Goal: Task Accomplishment & Management: Complete application form

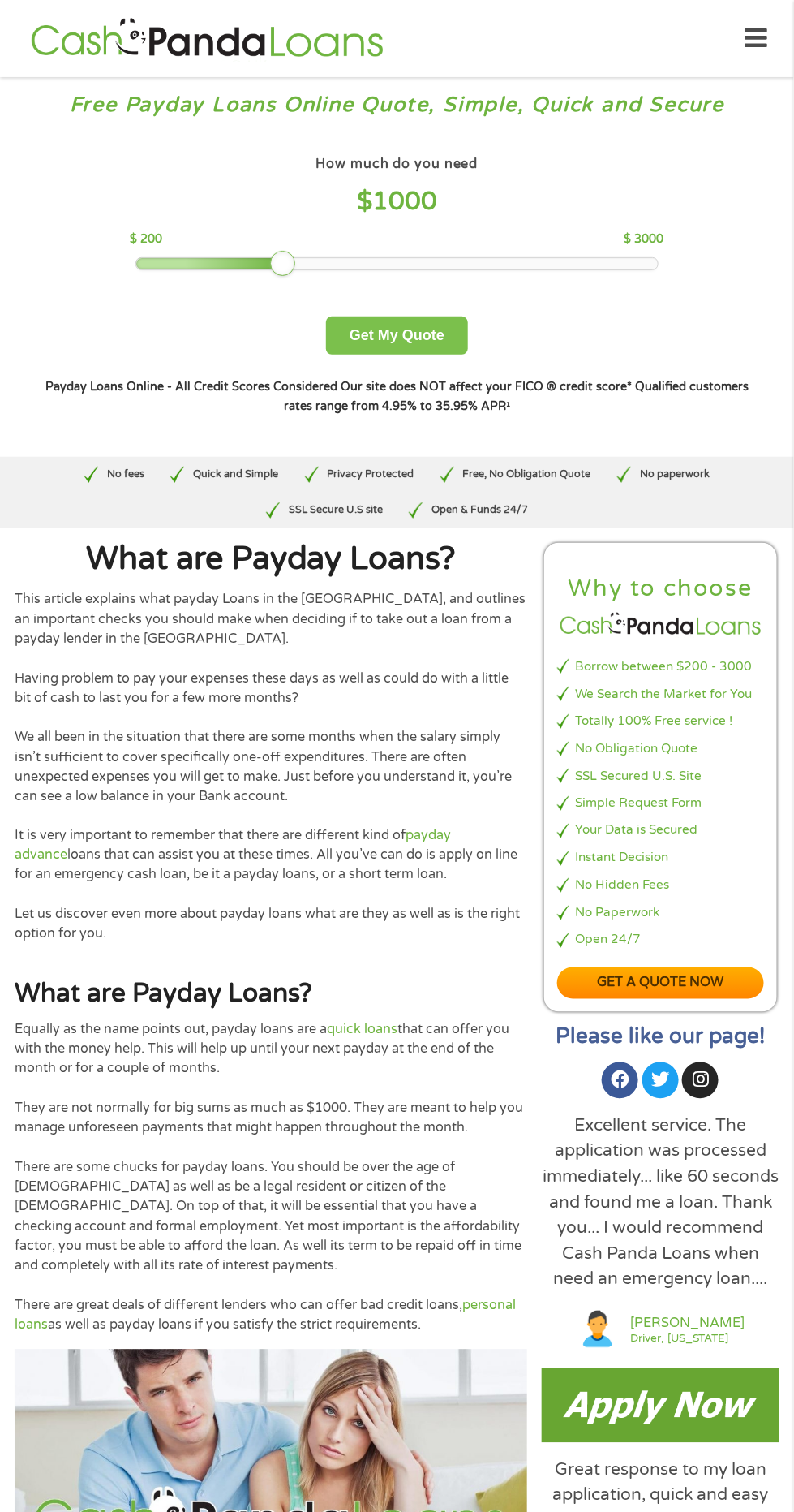
click at [356, 328] on button "Get My Quote" at bounding box center [397, 336] width 142 height 38
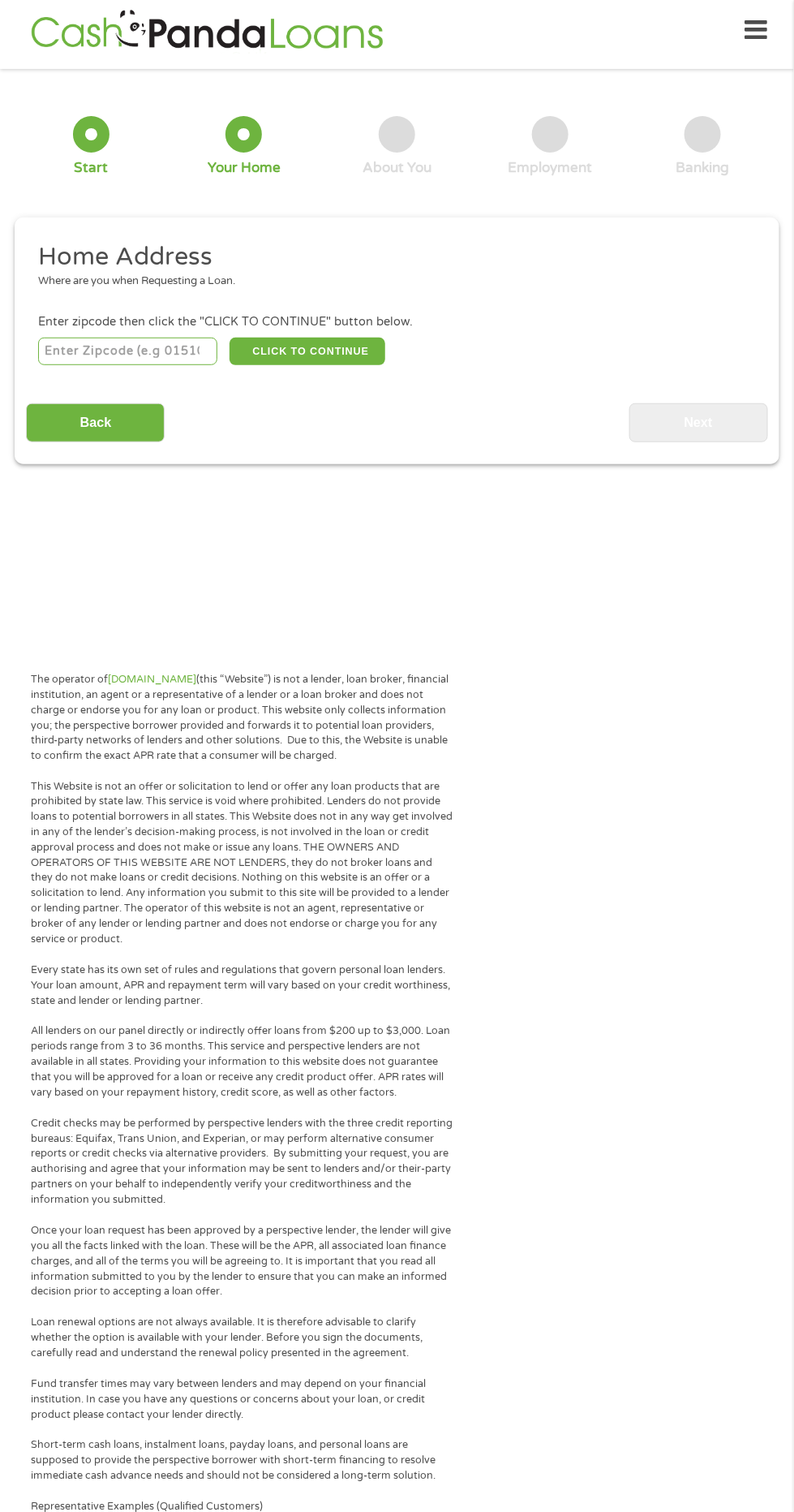
click at [174, 352] on input "number" at bounding box center [128, 351] width 180 height 27
type input "32533"
click at [348, 353] on button "CLICK TO CONTINUE" at bounding box center [308, 351] width 157 height 27
type input "32533"
type input "Cantonment"
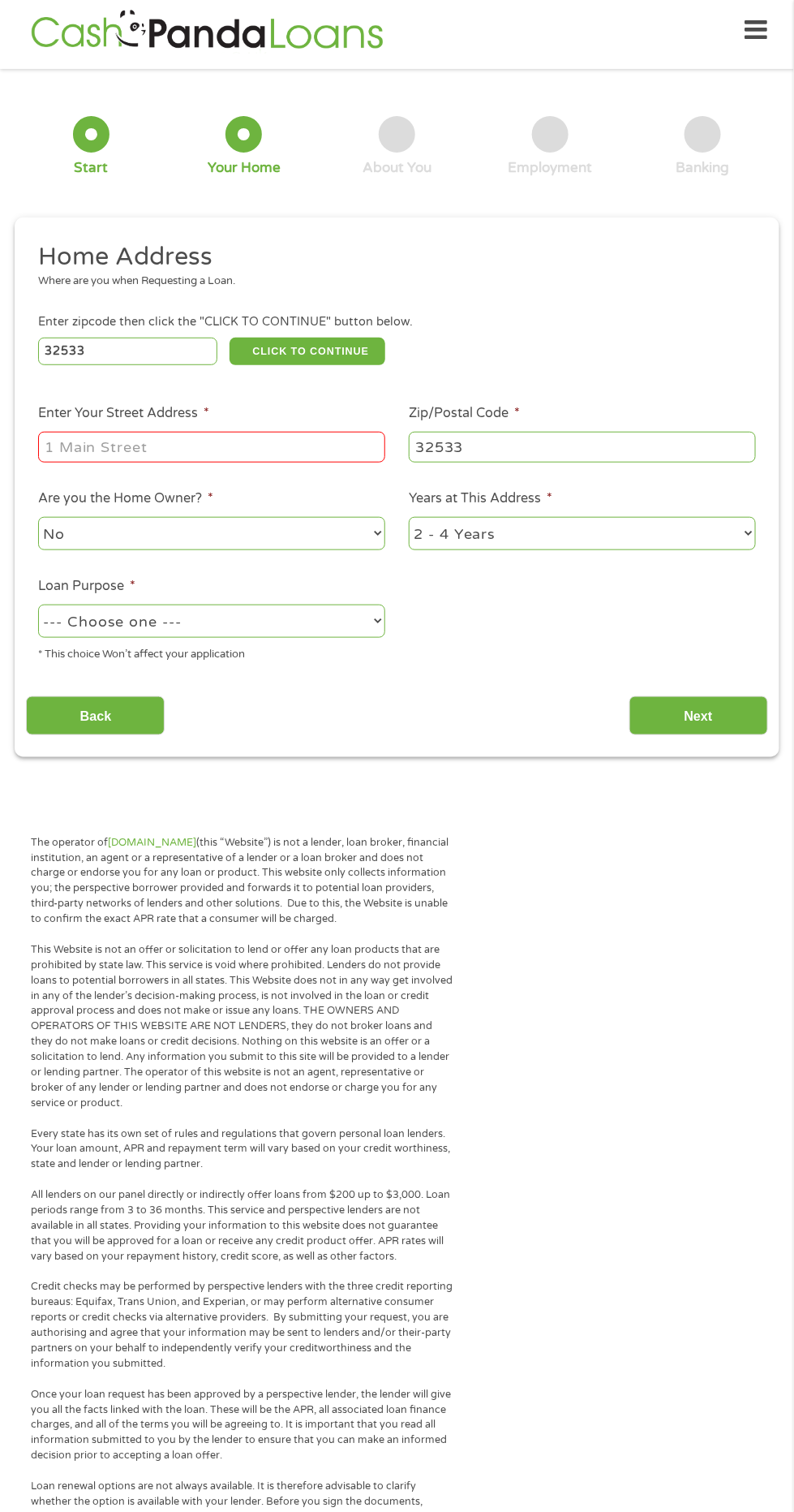
click at [288, 447] on input "Enter Your Street Address *" at bounding box center [211, 447] width 348 height 31
type input "[STREET_ADDRESS] cantonment [GEOGRAPHIC_DATA]"
click at [358, 625] on select "--- Choose one --- Pay Bills Debt Consolidation Home Improvement Major Purchase…" at bounding box center [211, 621] width 348 height 34
select select "paybills"
click at [38, 605] on select "--- Choose one --- Pay Bills Debt Consolidation Home Improvement Major Purchase…" at bounding box center [211, 621] width 348 height 34
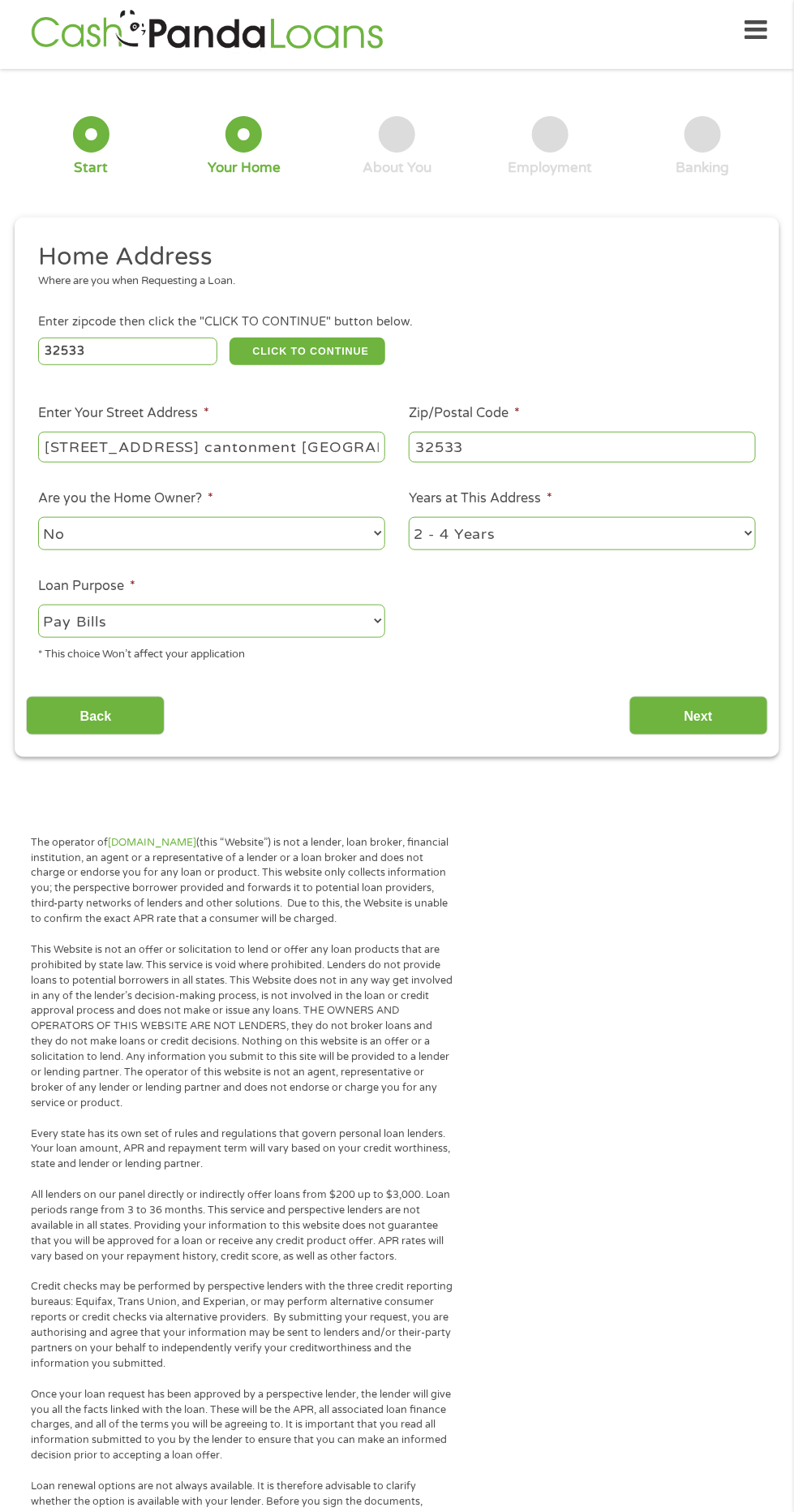
click at [727, 724] on input "Next" at bounding box center [699, 716] width 139 height 40
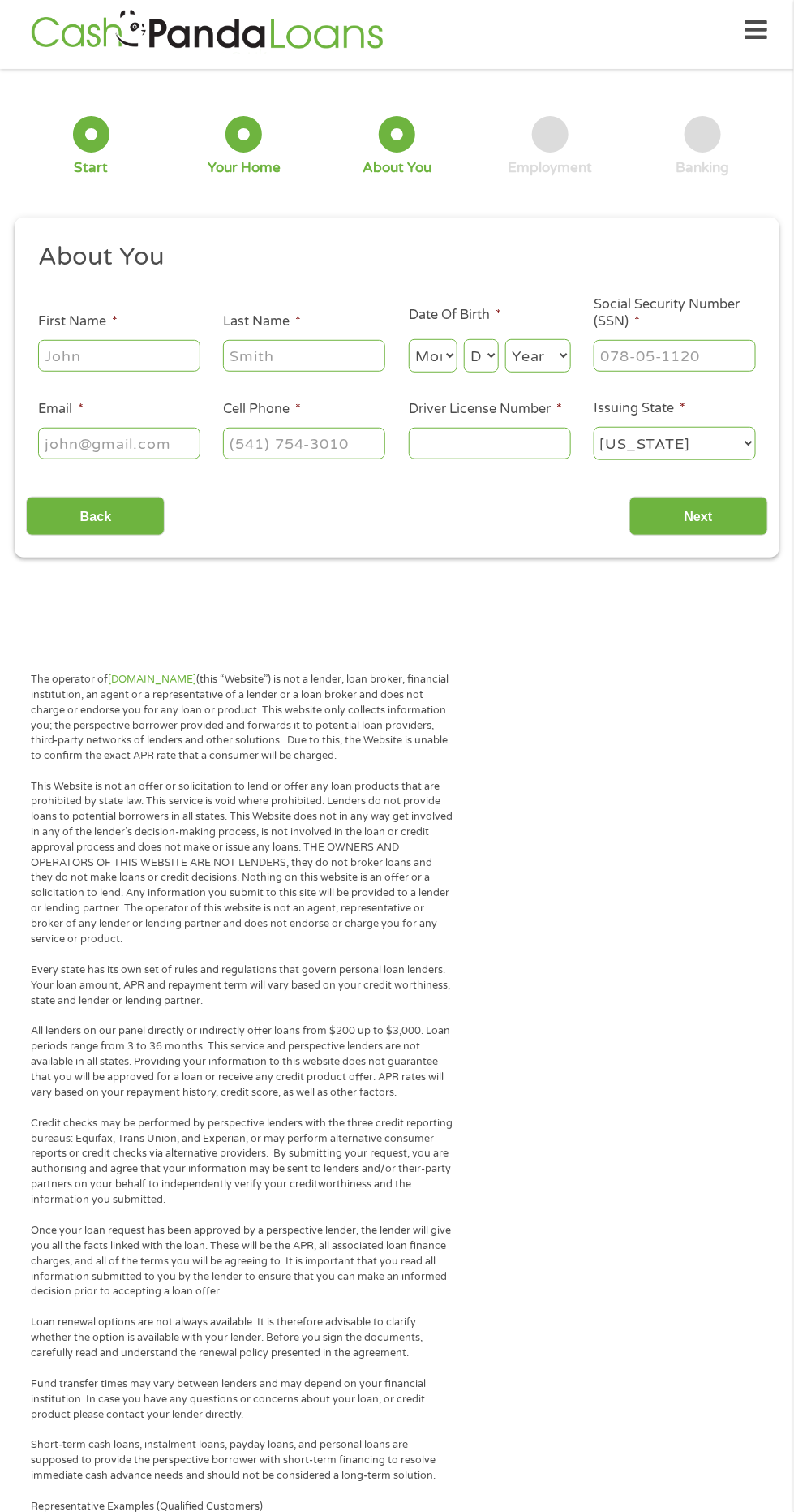
scroll to position [6, 6]
click at [173, 356] on input "First Name *" at bounding box center [119, 356] width 162 height 31
type input "[PERSON_NAME]"
type input "[EMAIL_ADDRESS][DOMAIN_NAME]"
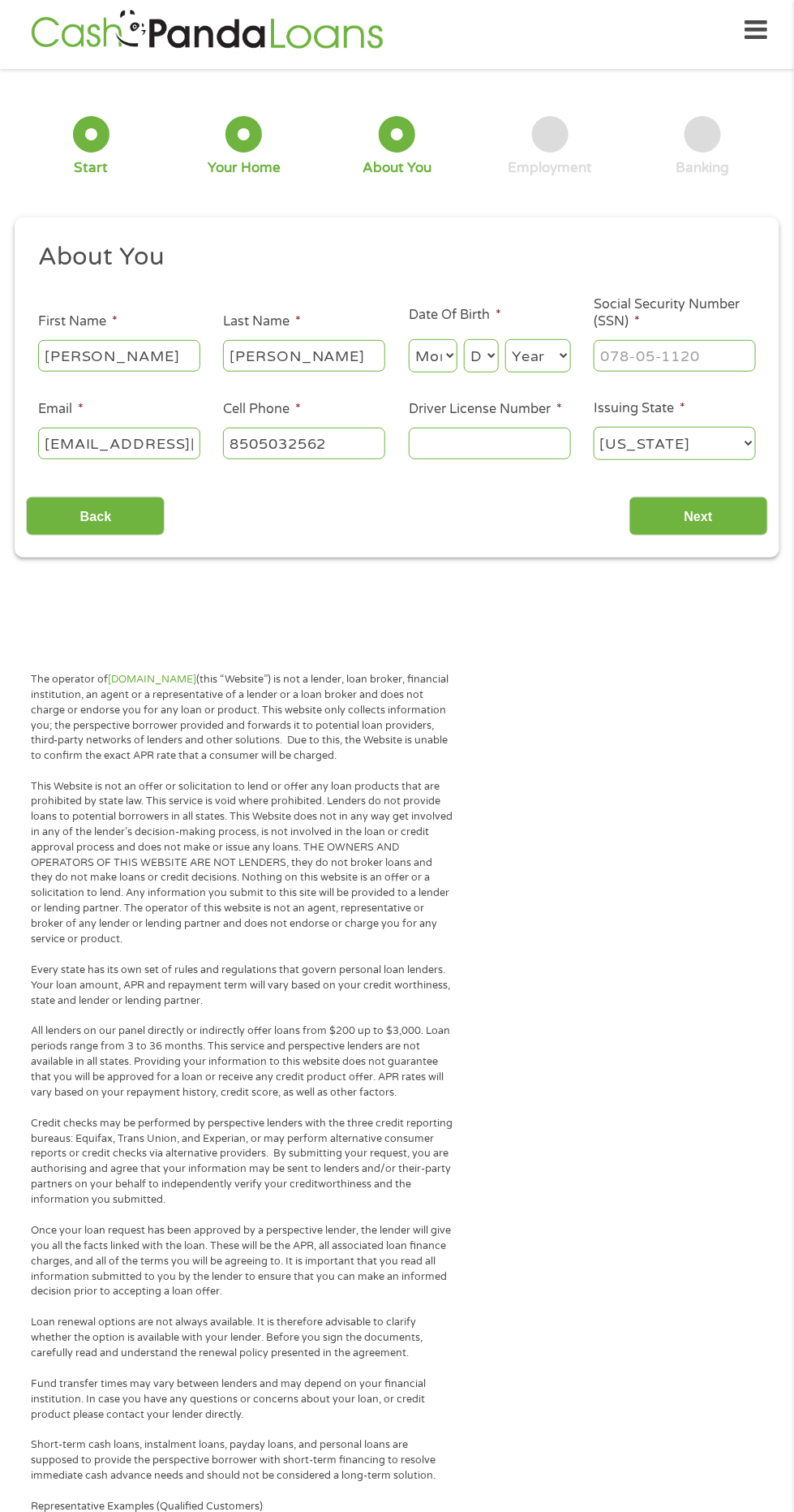
type input "[PHONE_NUMBER]"
click at [505, 444] on input "Driver License Number *" at bounding box center [490, 443] width 162 height 31
type input "K336-397-79-000-00"
click at [444, 352] on select "Month 1 2 3 4 5 6 7 8 9 10 11 12" at bounding box center [434, 356] width 49 height 34
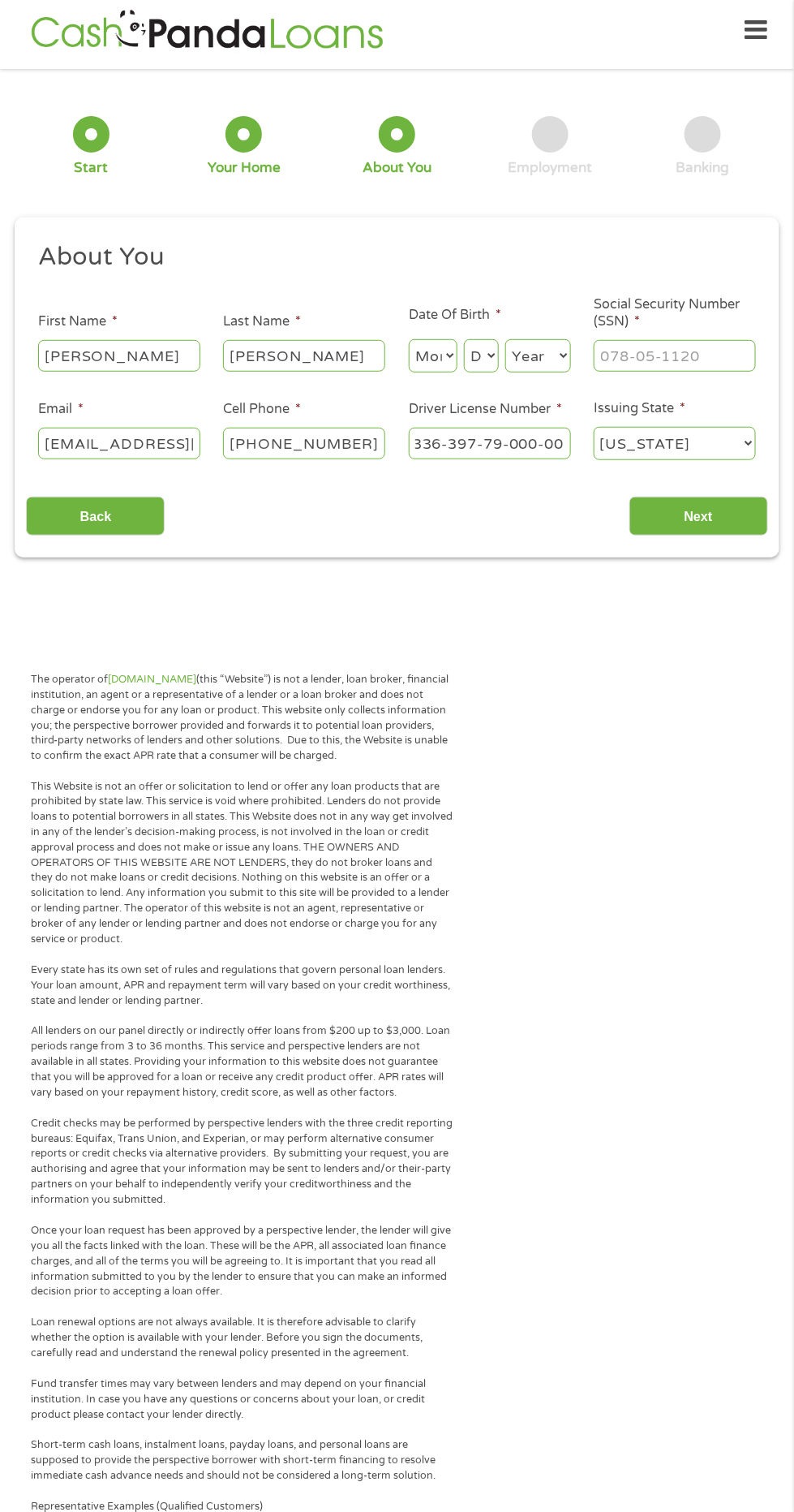
scroll to position [0, 0]
select select "8"
click at [409, 340] on select "Month 1 2 3 4 5 6 7 8 9 10 11 12" at bounding box center [434, 356] width 49 height 34
click at [487, 357] on select "Day 1 2 3 4 5 6 7 8 9 10 11 12 13 14 15 16 17 18 19 20 21 22 23 24 25 26 27 28 …" at bounding box center [481, 356] width 34 height 34
select select "10"
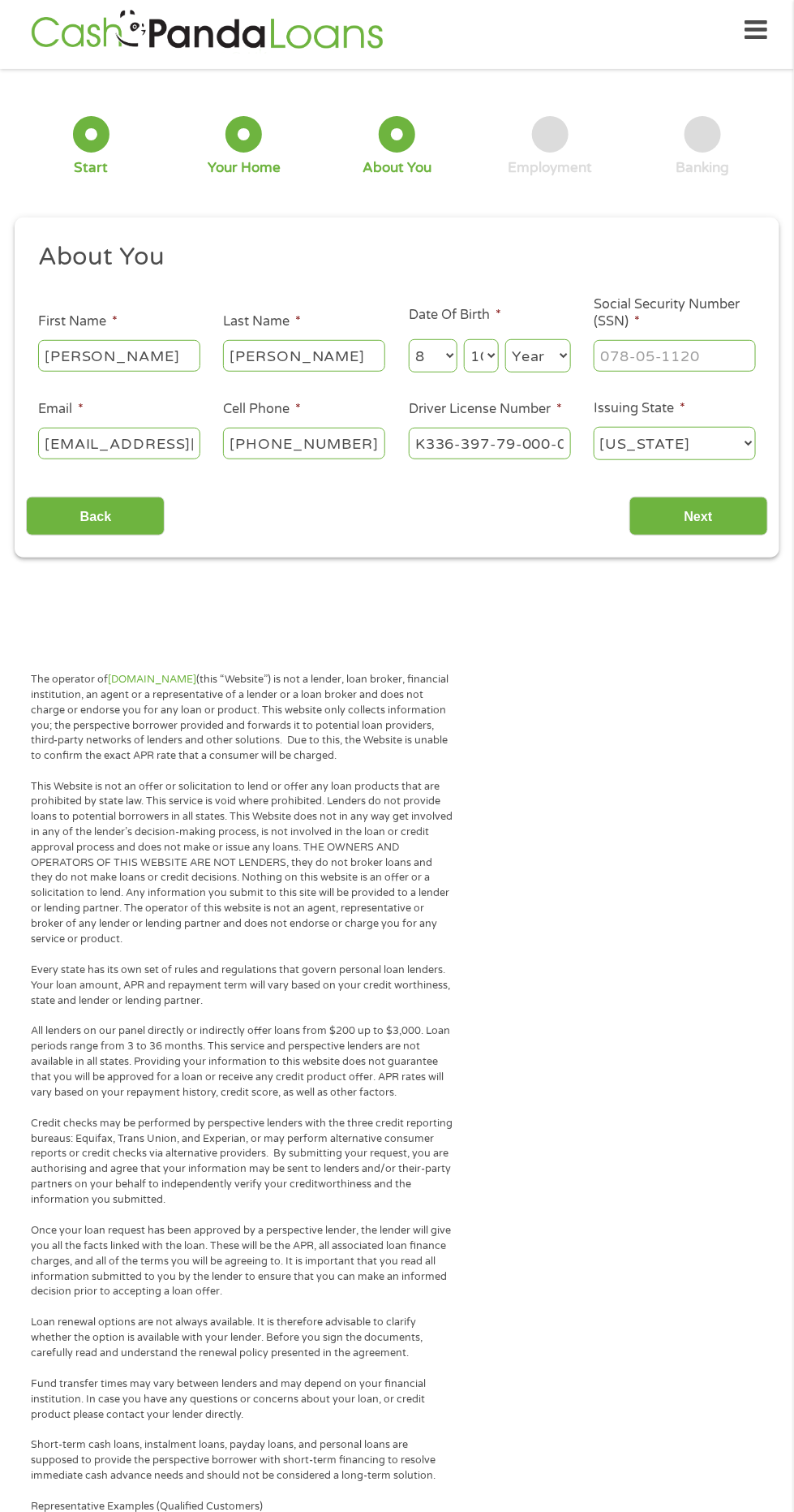
click at [464, 340] on select "Day 1 2 3 4 5 6 7 8 9 10 11 12 13 14 15 16 17 18 19 20 21 22 23 24 25 26 27 28 …" at bounding box center [481, 356] width 34 height 34
click at [564, 355] on select "Year [DATE] 2006 2005 2004 2003 2002 2001 2000 1999 1998 1997 1996 1995 1994 19…" at bounding box center [538, 356] width 65 height 34
select select "1992"
click at [505, 340] on select "Year [DATE] 2006 2005 2004 2003 2002 2001 2000 1999 1998 1997 1996 1995 1994 19…" at bounding box center [538, 356] width 65 height 34
click at [730, 525] on input "Next" at bounding box center [699, 516] width 139 height 40
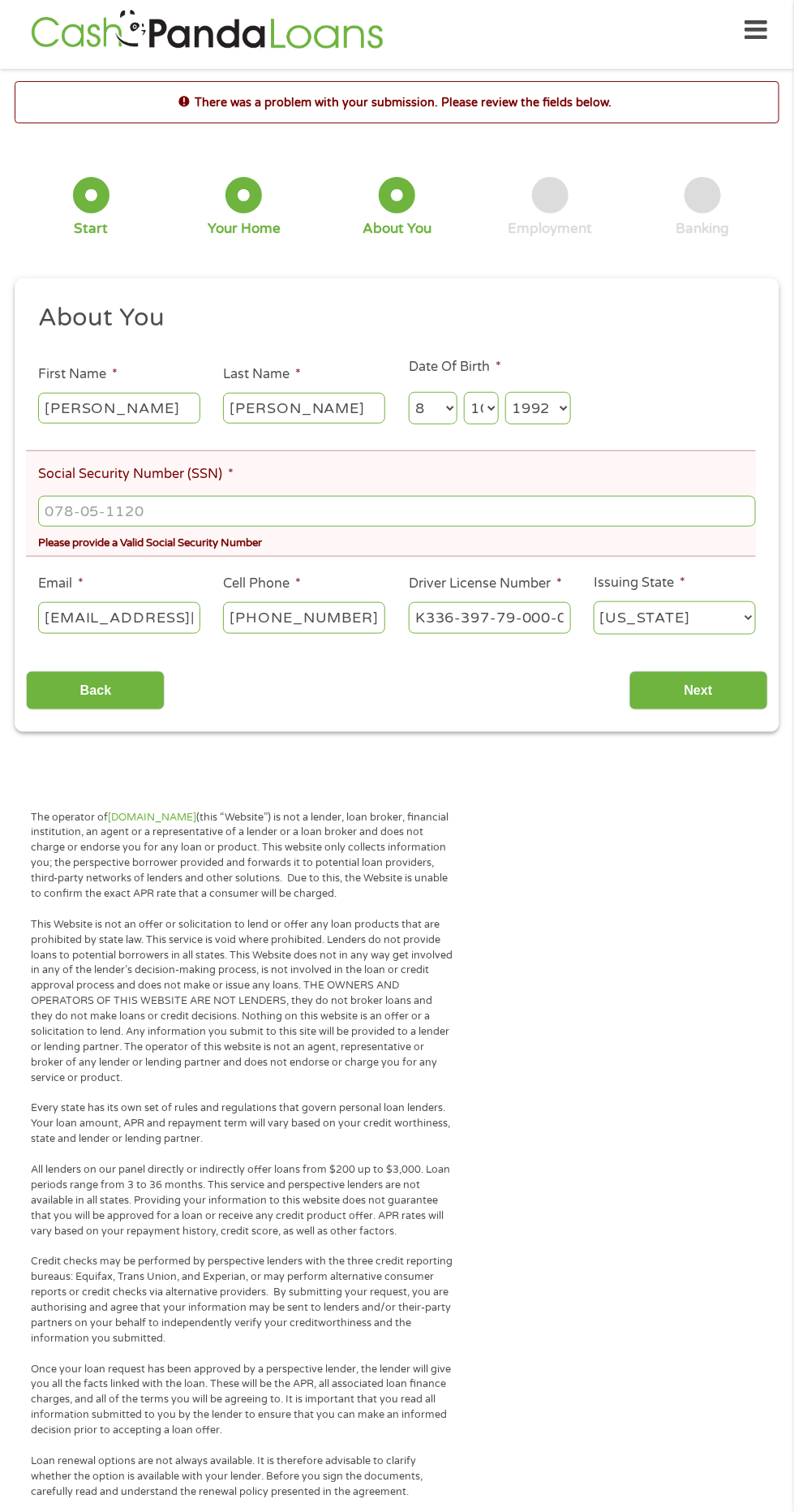
scroll to position [6, 6]
